Goal: Task Accomplishment & Management: Manage account settings

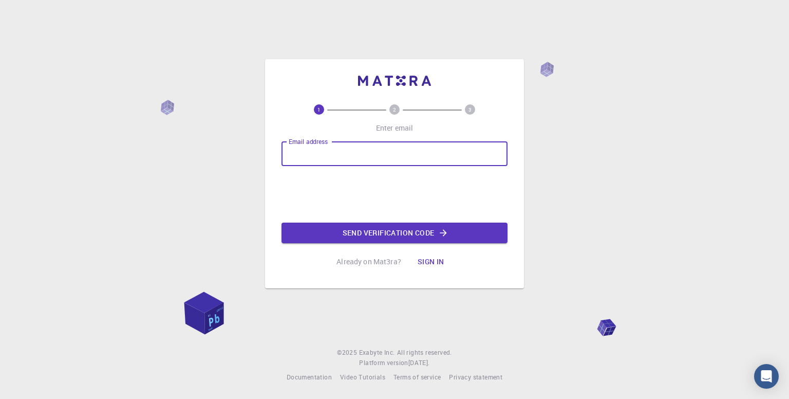
click at [365, 161] on input "Email address" at bounding box center [395, 153] width 226 height 25
type input "P"
type input "[EMAIL_ADDRESS][DOMAIN_NAME]"
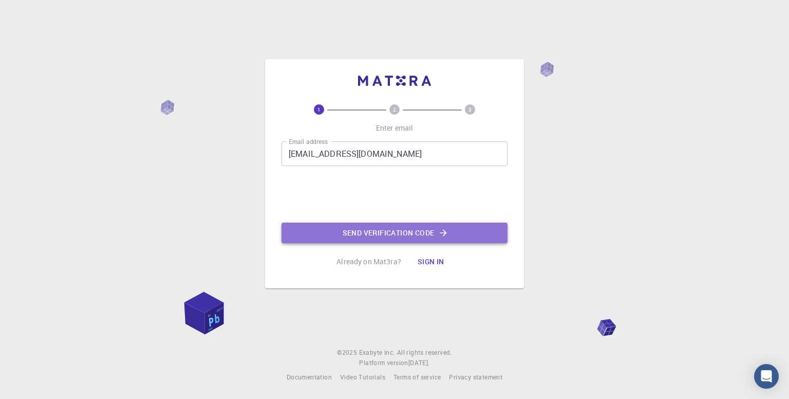
click at [392, 232] on button "Send verification code" at bounding box center [395, 233] width 226 height 21
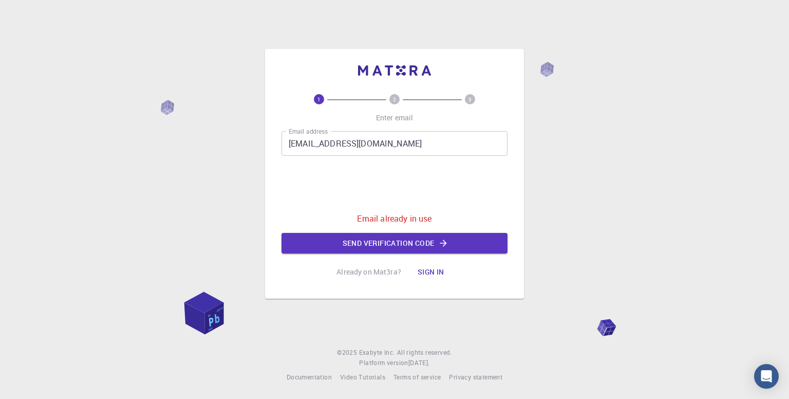
click at [433, 269] on button "Sign in" at bounding box center [431, 272] width 43 height 21
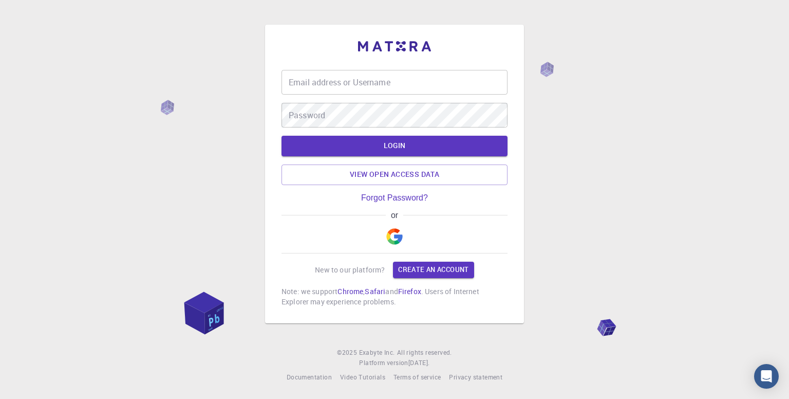
click at [336, 92] on input "Email address or Username" at bounding box center [395, 82] width 226 height 25
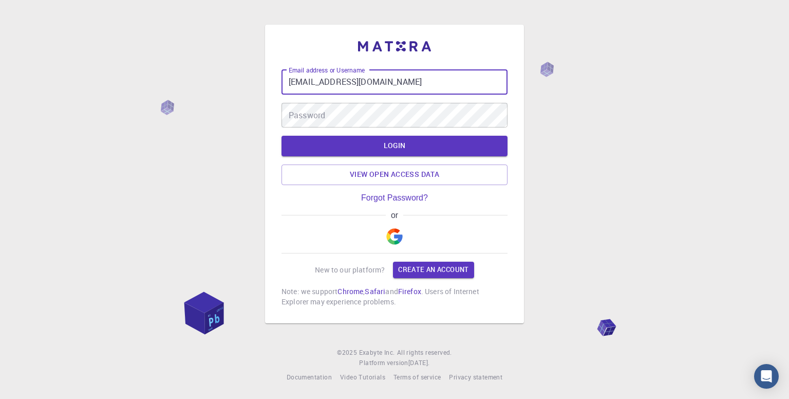
type input "[EMAIL_ADDRESS][DOMAIN_NAME]"
click at [339, 130] on form "Email address or Username paldipti7@gmail.com Email address or Username Passwor…" at bounding box center [395, 127] width 226 height 115
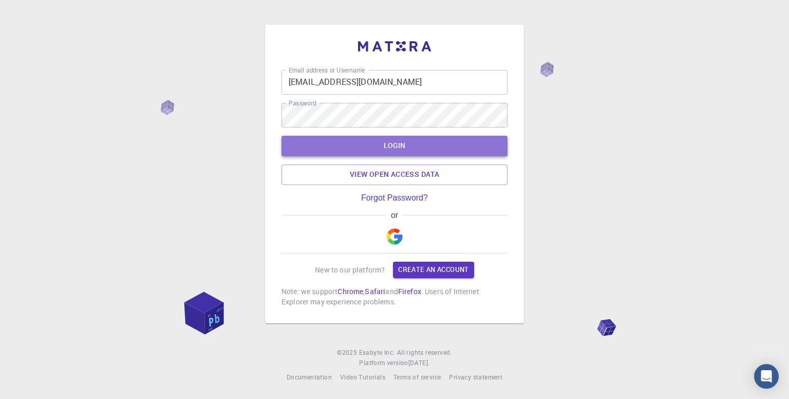
click at [366, 138] on button "LOGIN" at bounding box center [395, 146] width 226 height 21
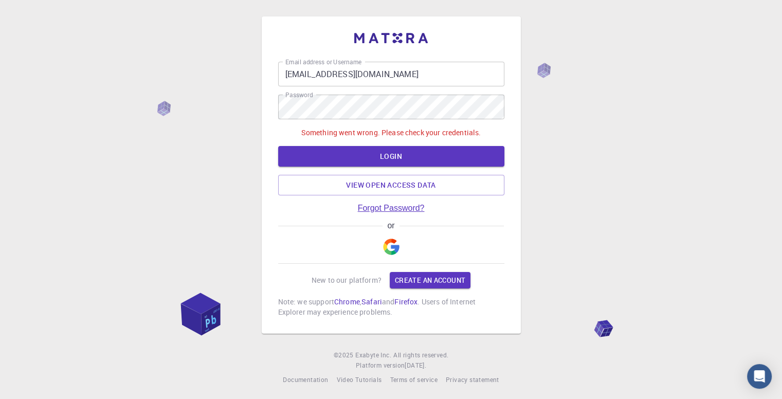
click at [392, 206] on link "Forgot Password?" at bounding box center [391, 208] width 67 height 9
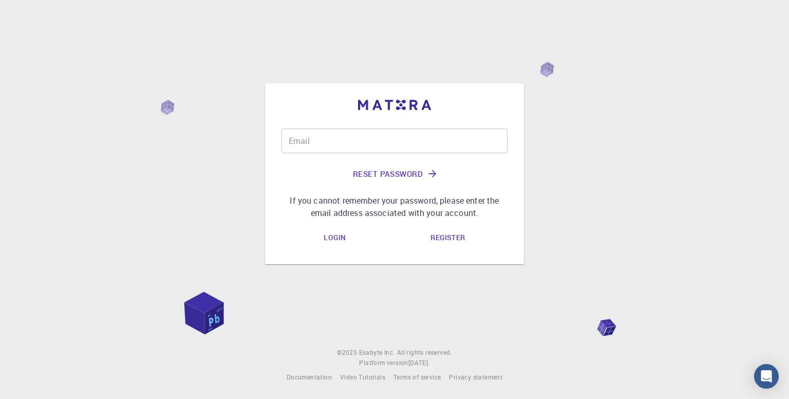
click at [333, 133] on input "Email" at bounding box center [395, 140] width 226 height 25
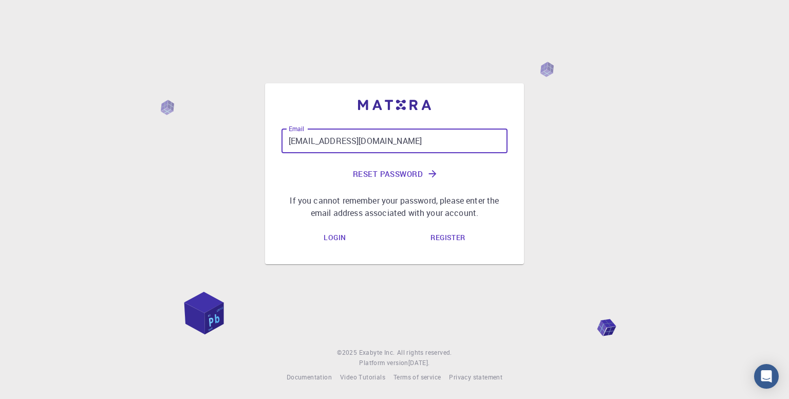
type input "[EMAIL_ADDRESS][DOMAIN_NAME]"
click at [383, 174] on button "Reset Password" at bounding box center [395, 173] width 226 height 25
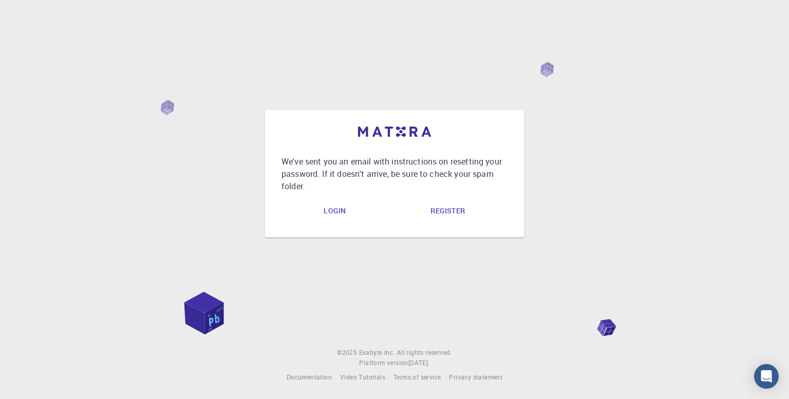
click at [342, 214] on link "Login" at bounding box center [335, 210] width 39 height 21
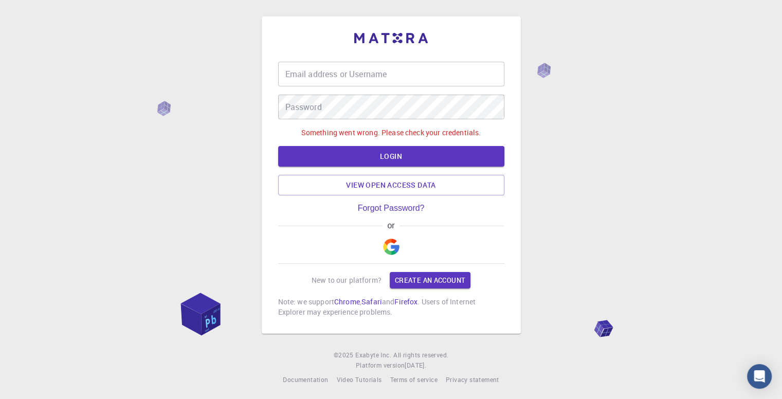
click at [350, 76] on input "Email address or Username" at bounding box center [391, 74] width 226 height 25
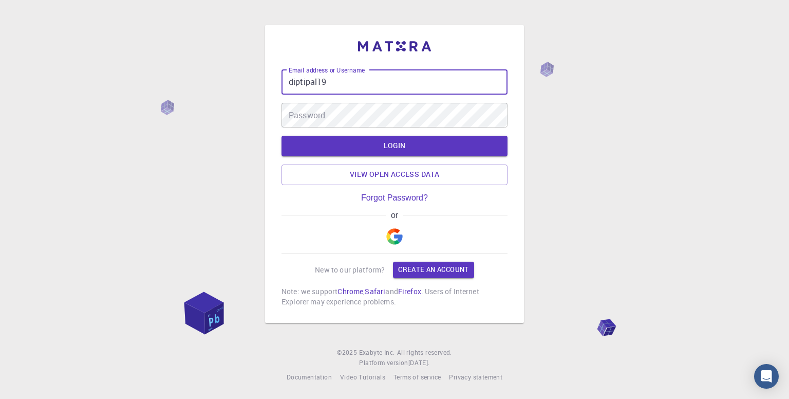
type input "diptipal19"
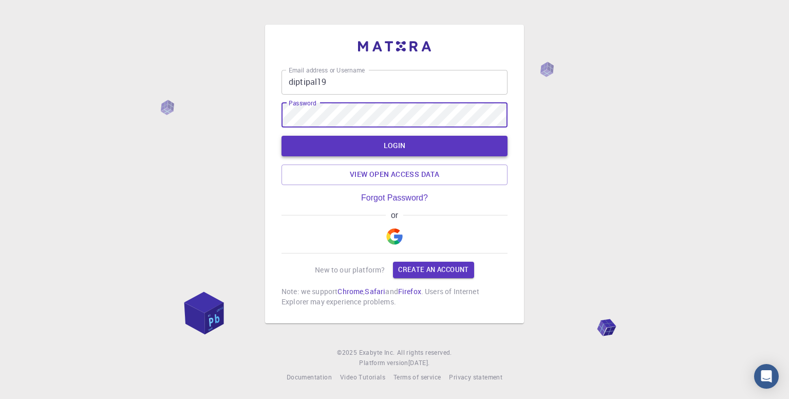
click at [384, 146] on button "LOGIN" at bounding box center [395, 146] width 226 height 21
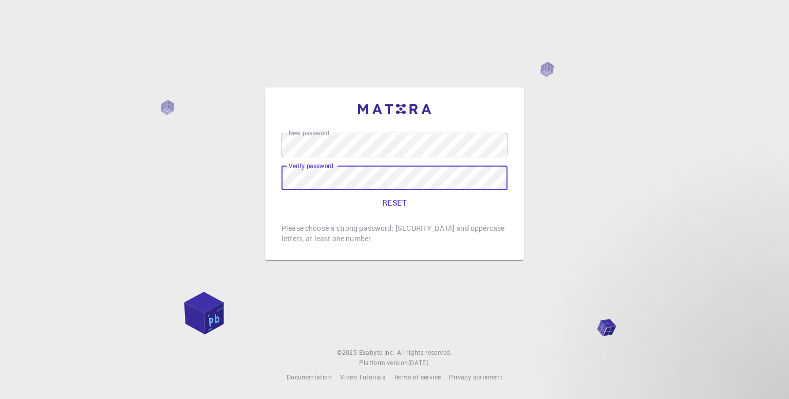
click at [394, 202] on button "RESET" at bounding box center [395, 202] width 226 height 25
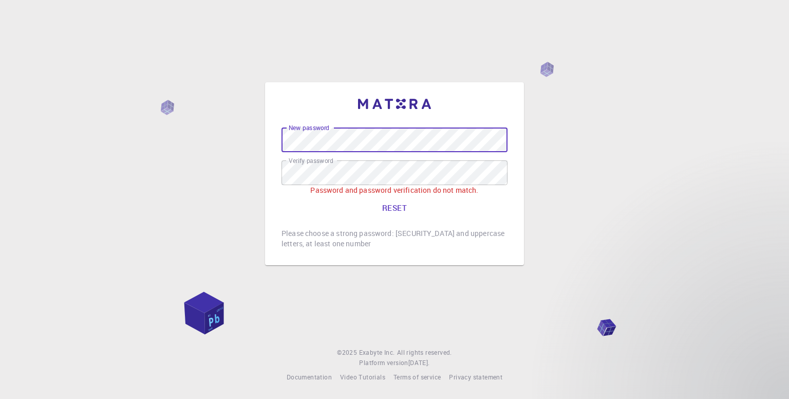
click at [266, 137] on div "New password New password Verify password Verify password Password and password…" at bounding box center [394, 173] width 259 height 183
click at [392, 206] on button "RESET" at bounding box center [395, 207] width 226 height 25
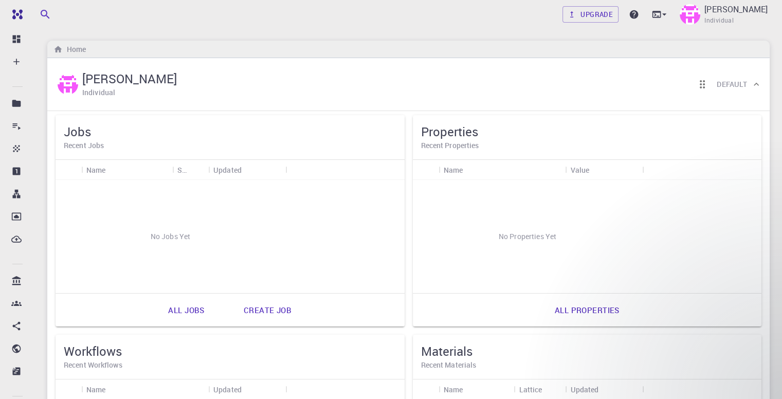
click at [457, 48] on div "Home" at bounding box center [408, 49] width 722 height 17
click at [458, 50] on div "Home" at bounding box center [408, 49] width 722 height 17
drag, startPoint x: 458, startPoint y: 50, endPoint x: 484, endPoint y: 57, distance: 26.2
click at [459, 50] on div "Home" at bounding box center [408, 49] width 722 height 17
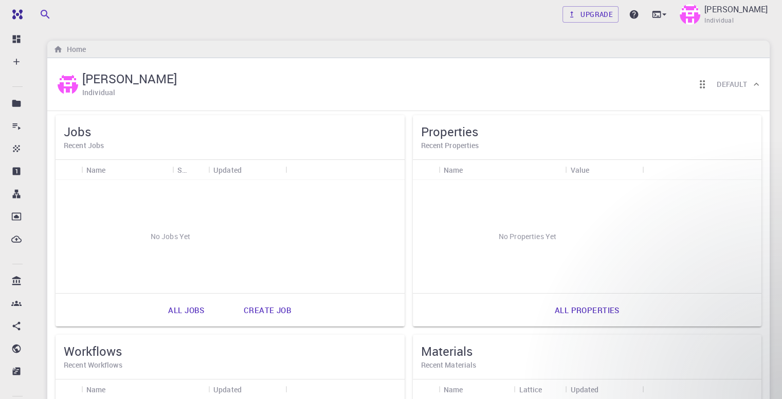
click at [440, 52] on div "Home" at bounding box center [408, 49] width 722 height 17
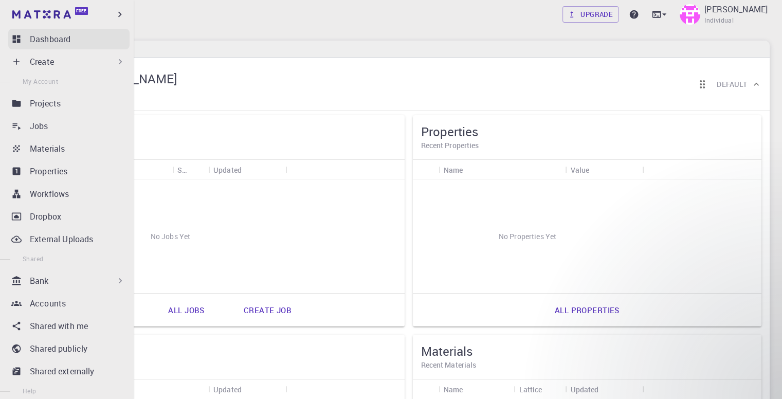
click at [62, 33] on p "Dashboard" at bounding box center [50, 39] width 41 height 12
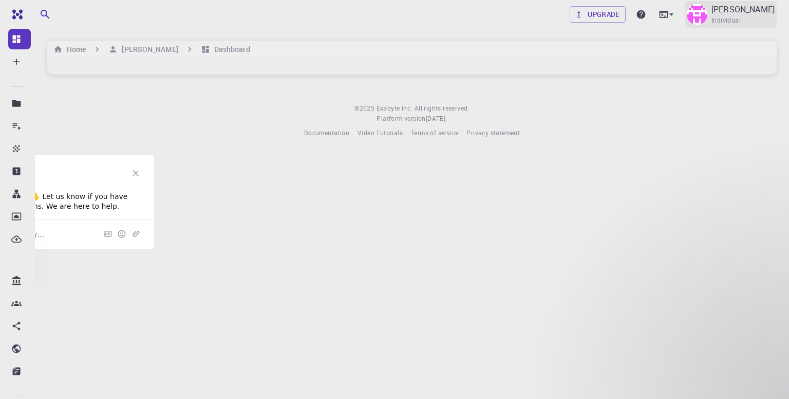
click at [765, 16] on div "[PERSON_NAME] Individual" at bounding box center [743, 14] width 63 height 23
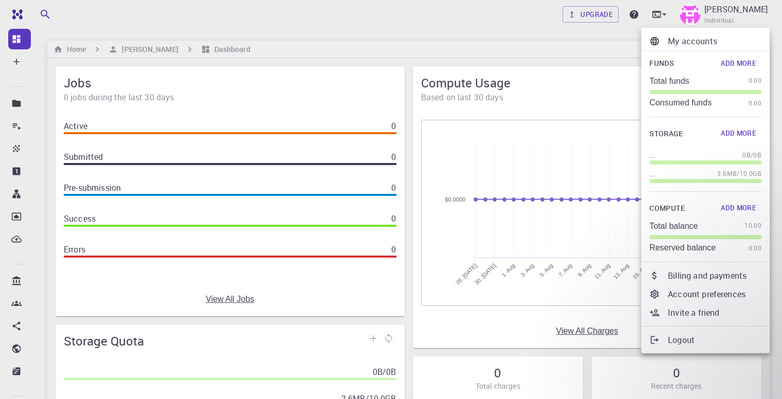
click at [13, 130] on div at bounding box center [391, 199] width 782 height 399
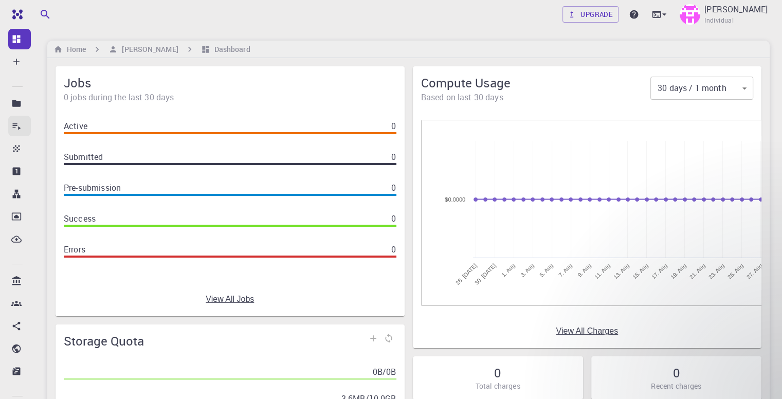
click at [20, 130] on icon at bounding box center [16, 126] width 10 height 10
click at [17, 101] on icon at bounding box center [16, 103] width 9 height 7
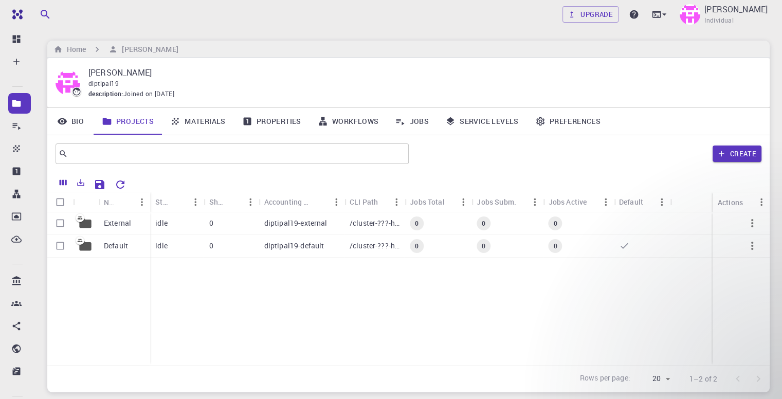
click at [82, 119] on link "Bio" at bounding box center [70, 121] width 46 height 27
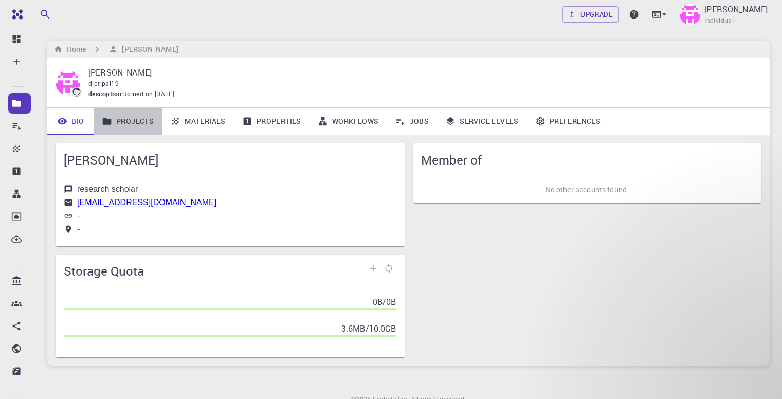
click at [145, 116] on link "Projects" at bounding box center [128, 121] width 68 height 27
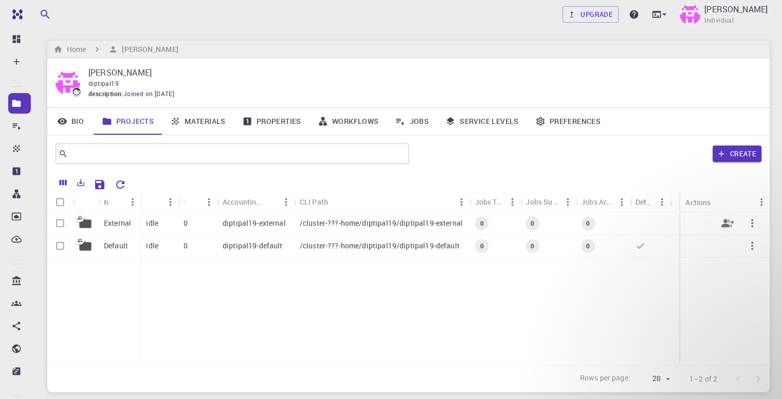
click at [754, 221] on icon "button" at bounding box center [752, 223] width 12 height 12
click at [59, 222] on div at bounding box center [391, 199] width 782 height 399
click at [61, 225] on input "Select row" at bounding box center [60, 223] width 20 height 20
checkbox input "true"
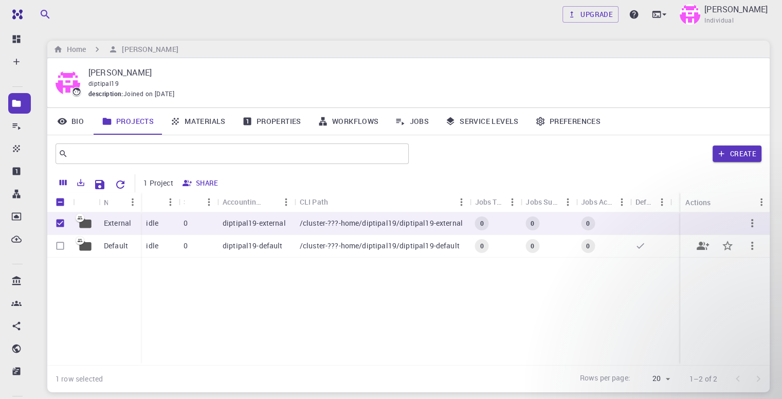
click at [60, 242] on input "Select row" at bounding box center [60, 246] width 20 height 20
checkbox input "true"
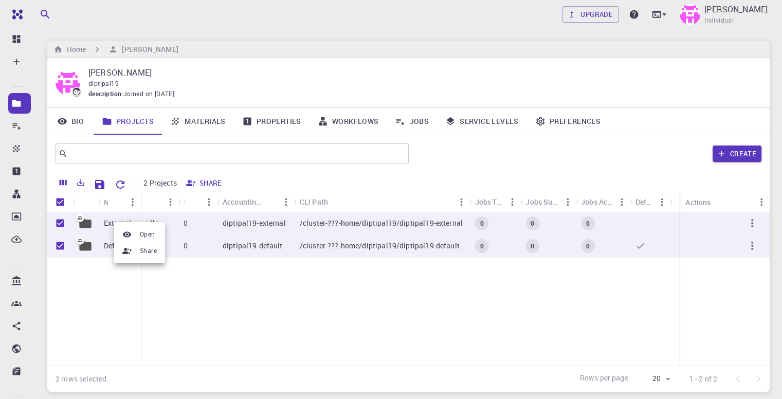
click at [207, 305] on div at bounding box center [391, 199] width 782 height 399
click at [153, 231] on span "Open" at bounding box center [148, 228] width 15 height 10
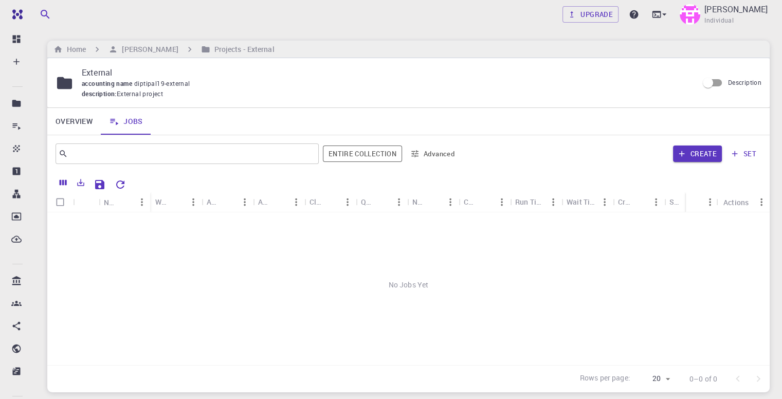
scroll to position [75, 0]
